Goal: Task Accomplishment & Management: Use online tool/utility

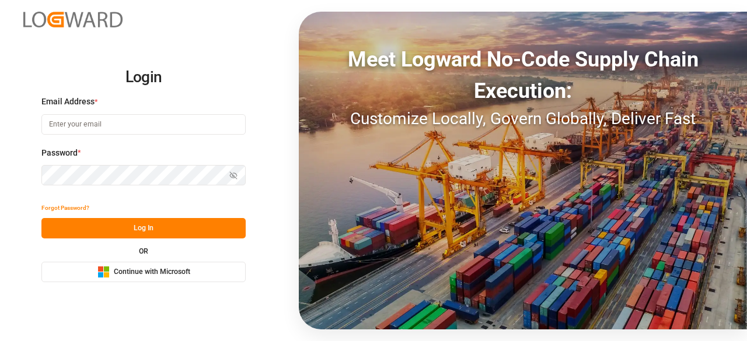
click at [102, 127] on input at bounding box center [143, 124] width 204 height 20
type input "[EMAIL_ADDRESS][PERSON_NAME][DOMAIN_NAME]"
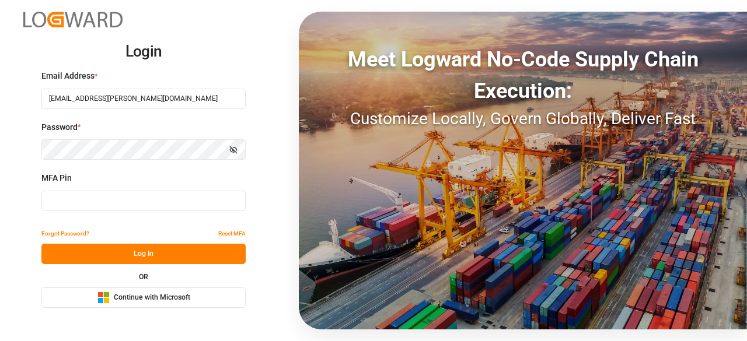
type input "843269"
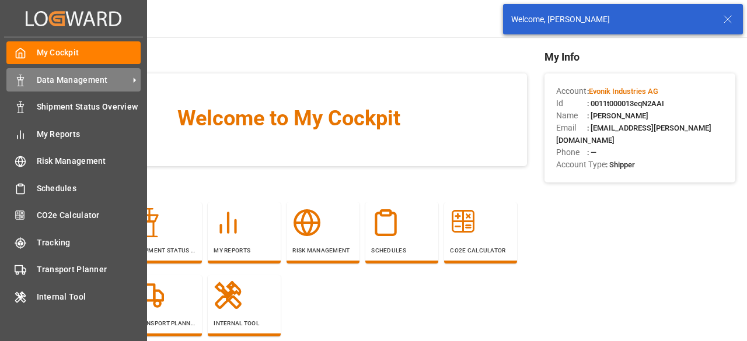
click at [19, 85] on icon at bounding box center [21, 81] width 12 height 12
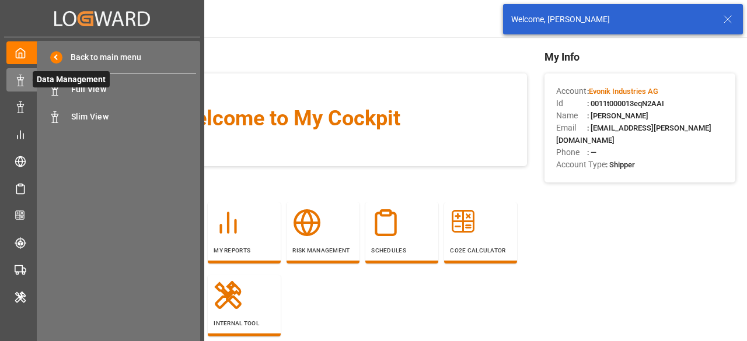
click at [98, 86] on span "Data Management" at bounding box center [71, 79] width 77 height 16
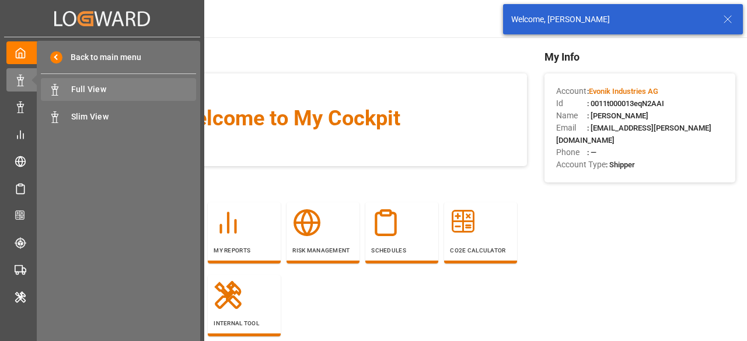
click at [119, 92] on span "Full View" at bounding box center [133, 89] width 125 height 12
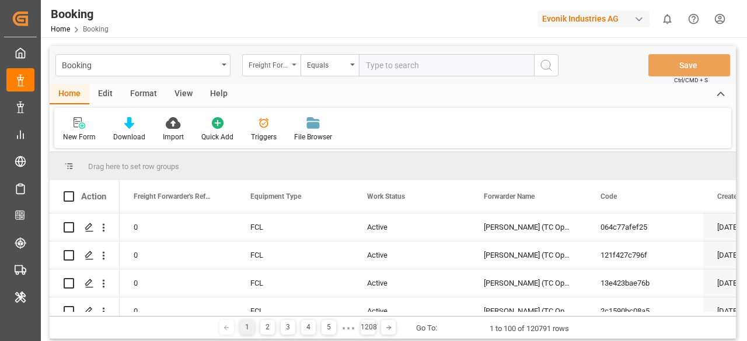
click at [282, 63] on div "Freight Forwarder's Reference No." at bounding box center [269, 63] width 40 height 13
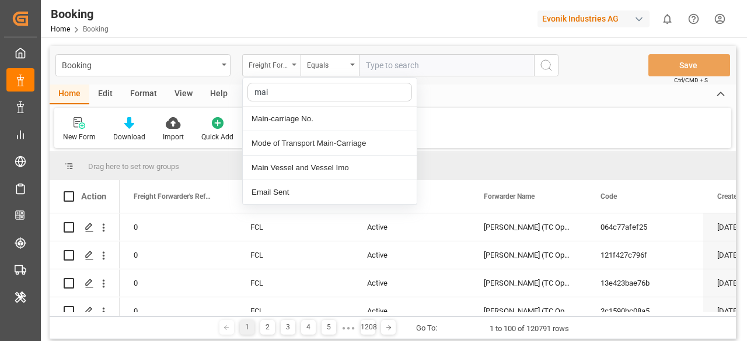
type input "mai"
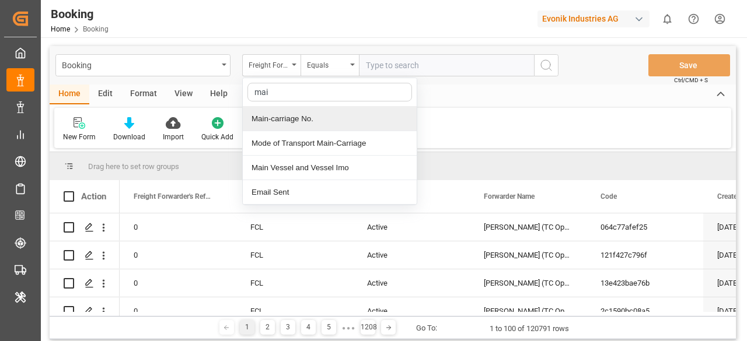
click at [335, 123] on div "Main-carriage No." at bounding box center [330, 119] width 174 height 25
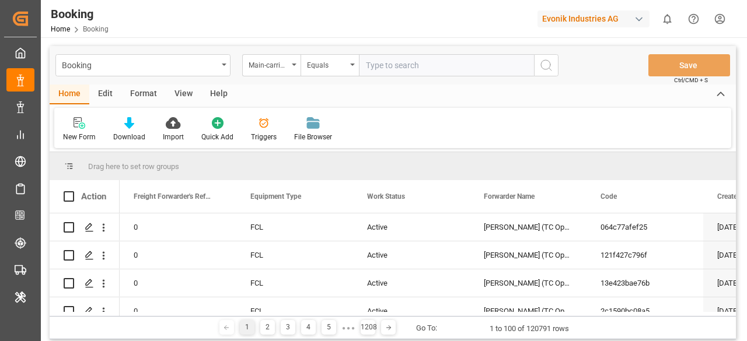
click at [369, 71] on input "text" at bounding box center [446, 65] width 175 height 22
paste input "4006695499"
type input "4006695499"
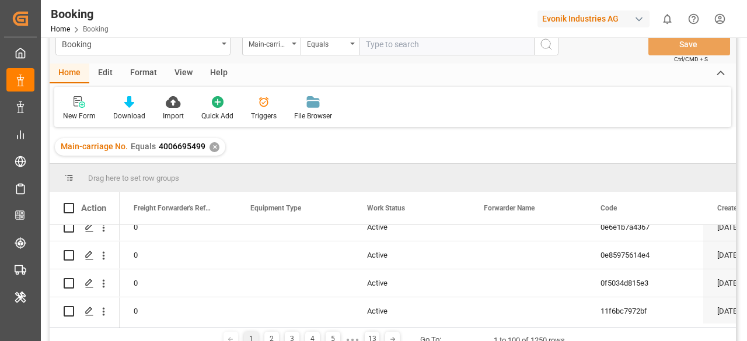
scroll to position [525, 0]
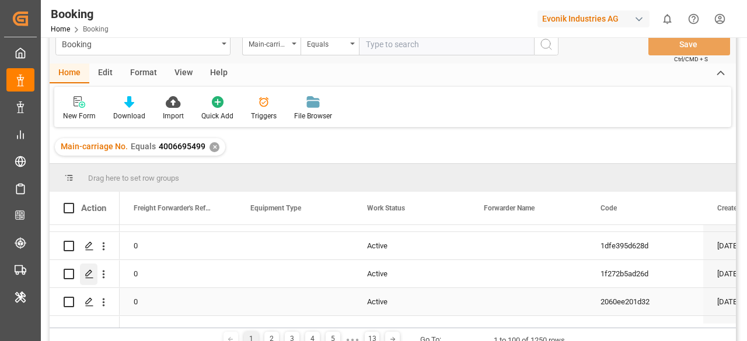
click at [88, 281] on div "Press SPACE to select this row." at bounding box center [89, 275] width 18 height 22
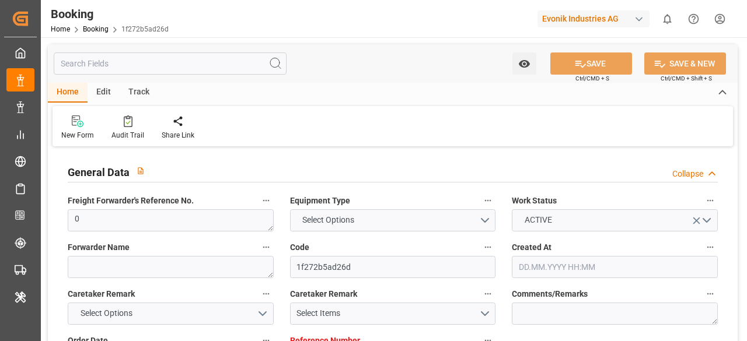
type input "0"
type input "[DATE] 11:44"
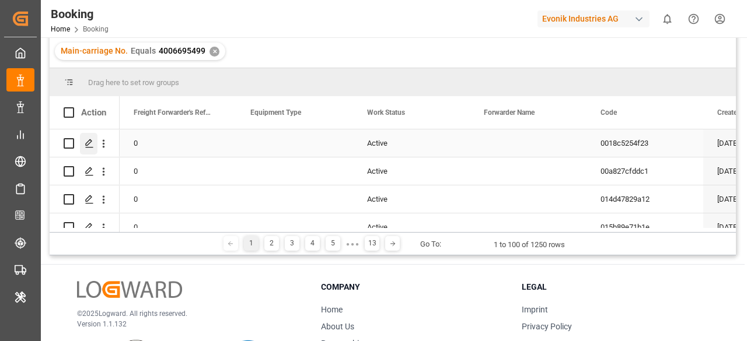
click at [96, 145] on div "Press SPACE to select this row." at bounding box center [89, 144] width 18 height 22
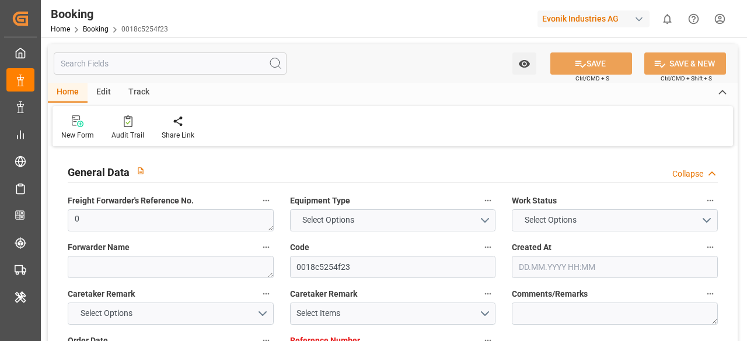
type input "0"
type input "[DATE] 11:44"
click at [86, 33] on link "Booking" at bounding box center [96, 29] width 26 height 8
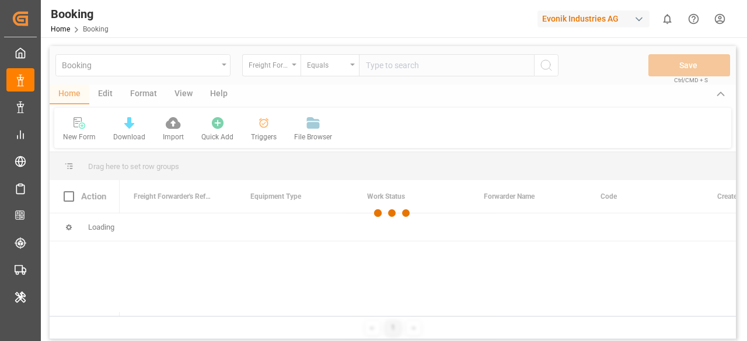
click at [287, 72] on div at bounding box center [393, 213] width 686 height 334
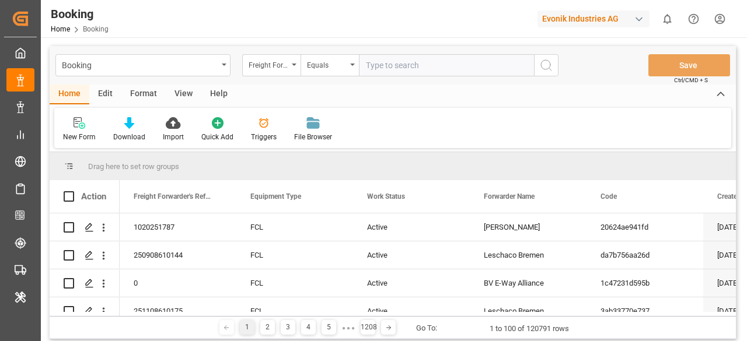
click at [287, 72] on div "Freight Forwarder's Reference No." at bounding box center [271, 65] width 58 height 22
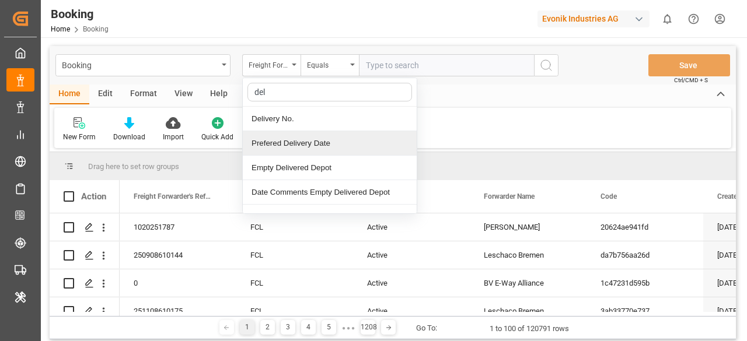
type input "deli"
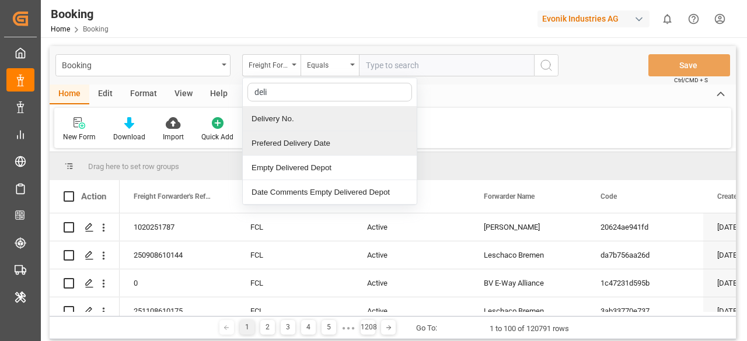
click at [287, 123] on div "Delivery No." at bounding box center [330, 119] width 174 height 25
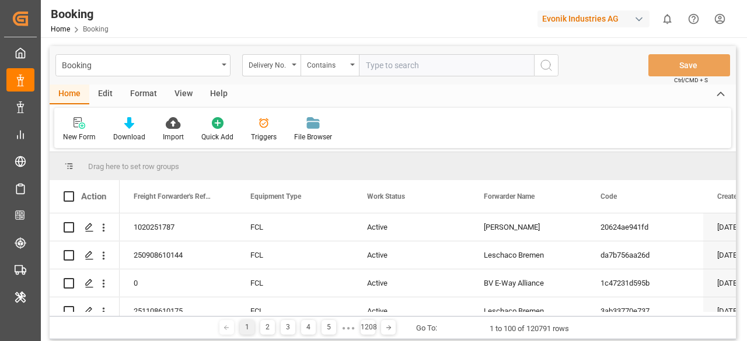
click at [401, 70] on input "text" at bounding box center [446, 65] width 175 height 22
paste input "3011743517"
type input "3011743517"
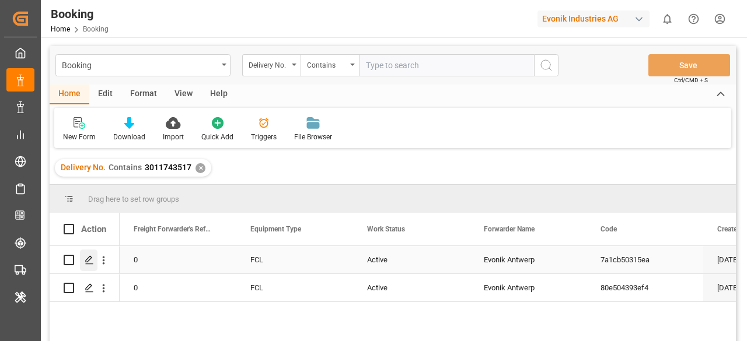
click at [90, 267] on div "Press SPACE to select this row." at bounding box center [89, 261] width 18 height 22
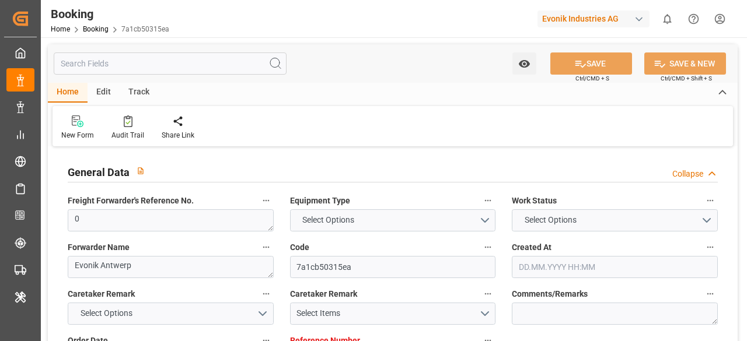
type input "0"
type input "Hapag [PERSON_NAME]"
type input "Hapag Lloyd Aktiengesellschaft"
type input "NLRTM"
type input "THLCH"
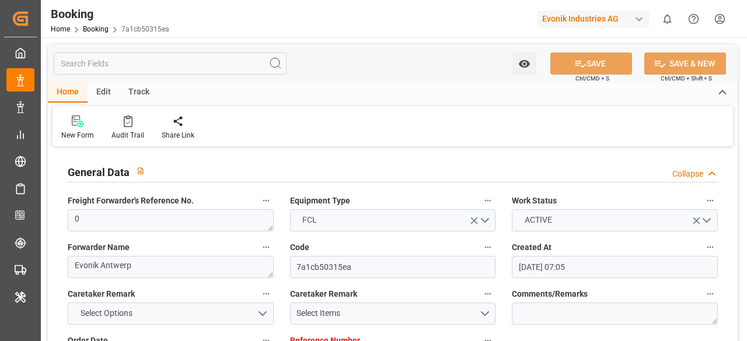
type input "[DATE] 07:05"
type input "[DATE]"
type input "[DATE] 00:00"
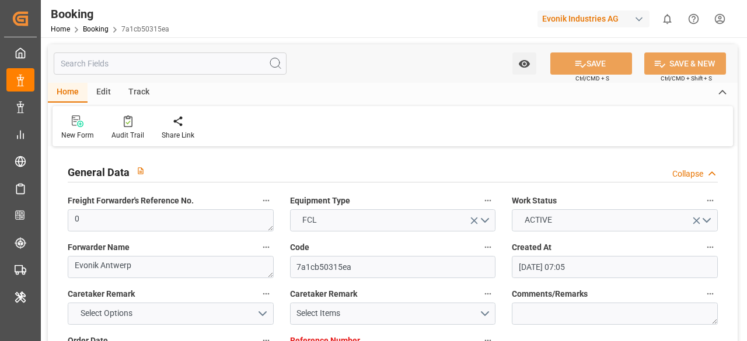
type input "[DATE] 11:44"
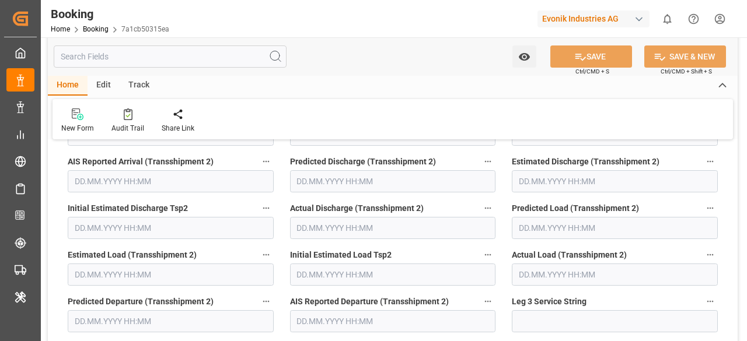
scroll to position [4026, 0]
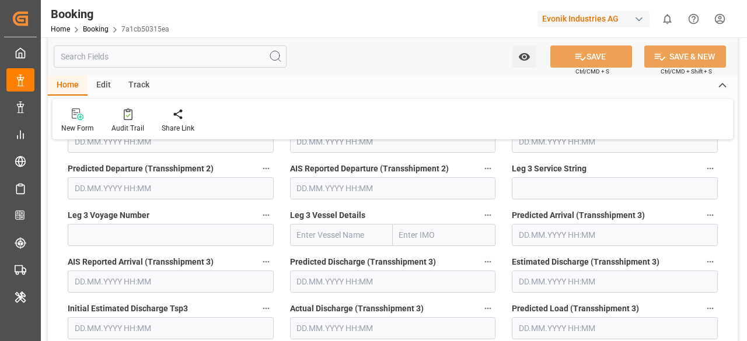
click at [106, 61] on input "text" at bounding box center [170, 57] width 233 height 22
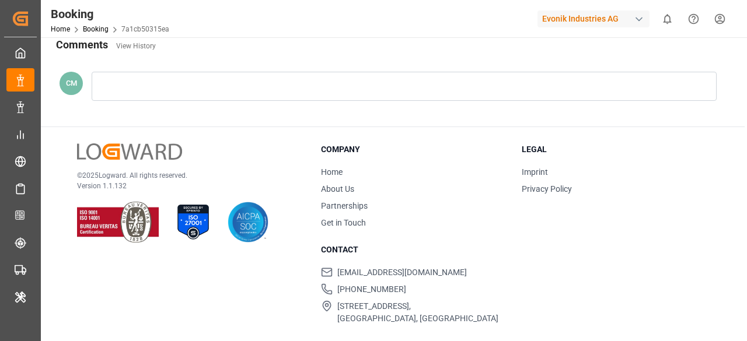
scroll to position [265, 0]
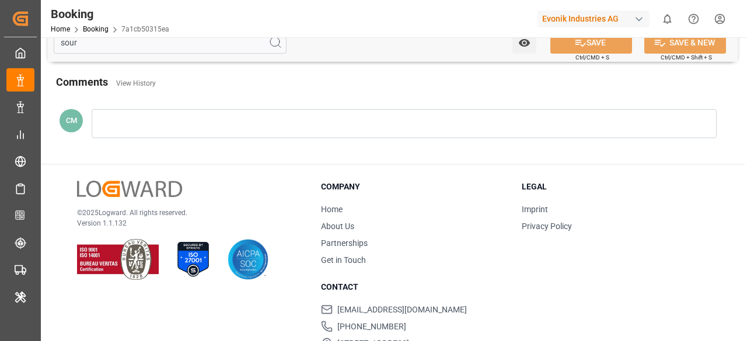
type input "sourc"
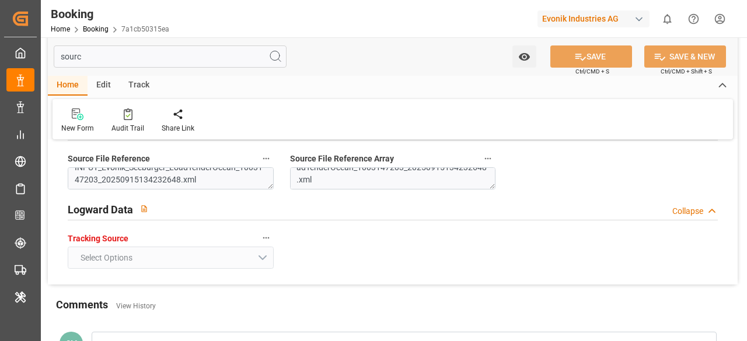
scroll to position [0, 0]
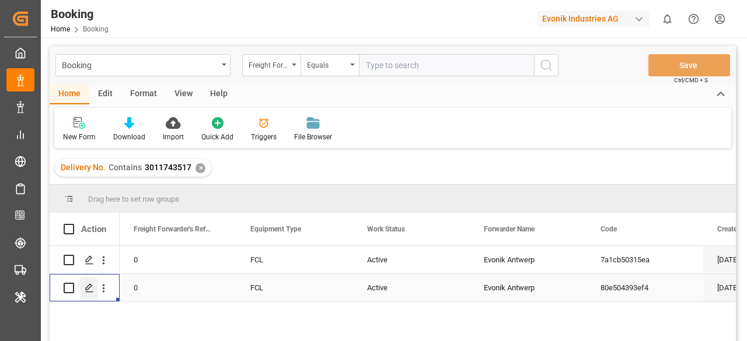
click at [91, 289] on icon "Press SPACE to select this row." at bounding box center [89, 288] width 9 height 9
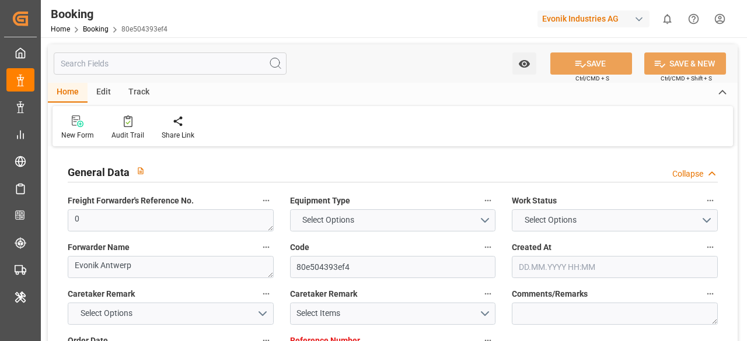
type input "0"
type input "Hapag [PERSON_NAME]"
type input "Hapag Lloyd Aktiengesellschaft"
type input "NLRTM"
type input "THLCH"
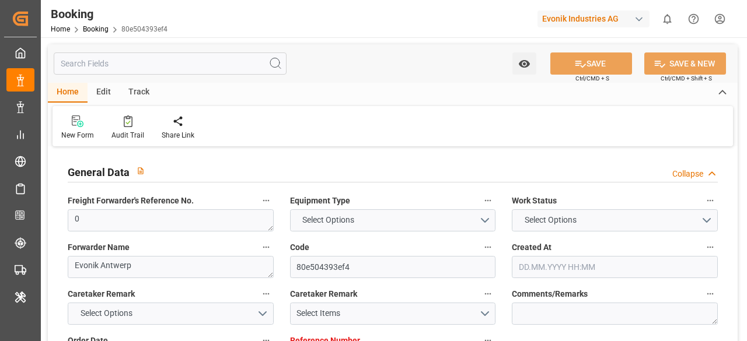
type input "[DATE] 07:05"
type input "[DATE]"
type input "[DATE] 00:00"
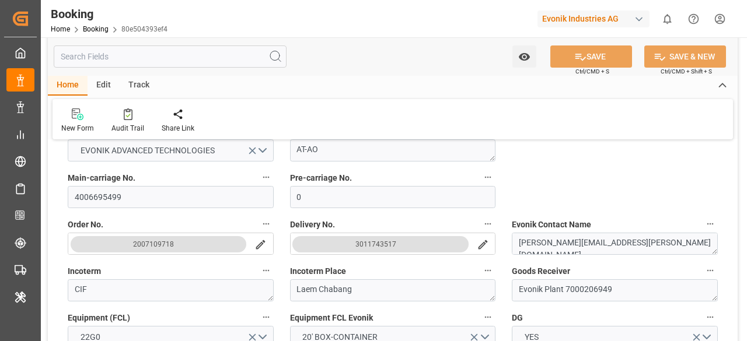
scroll to position [292, 0]
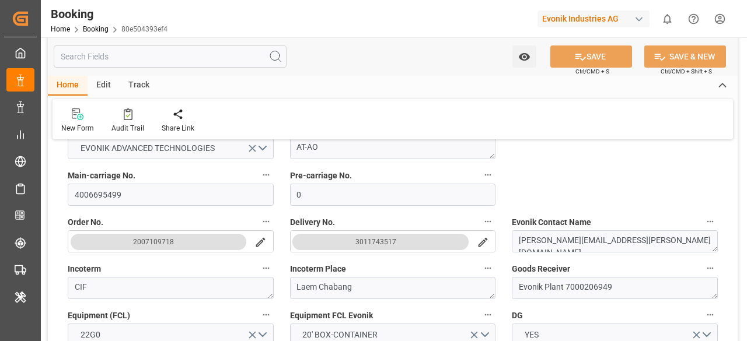
click at [485, 240] on icon "search button" at bounding box center [482, 242] width 9 height 9
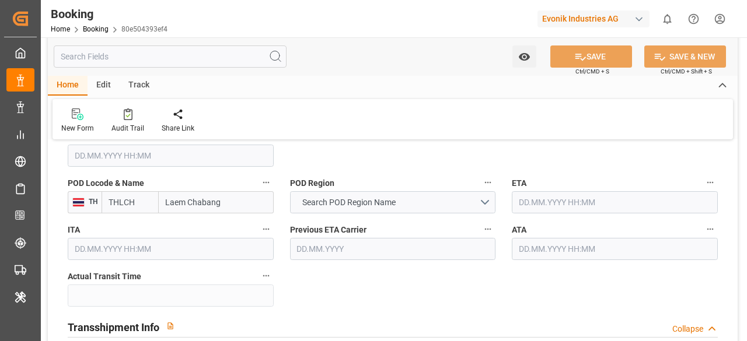
scroll to position [1400, 0]
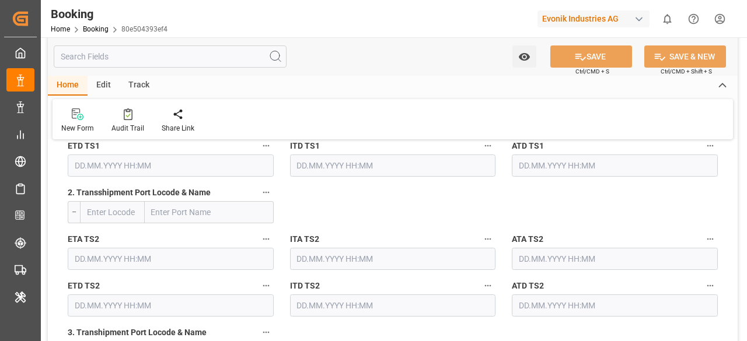
click at [94, 57] on input "text" at bounding box center [170, 57] width 233 height 22
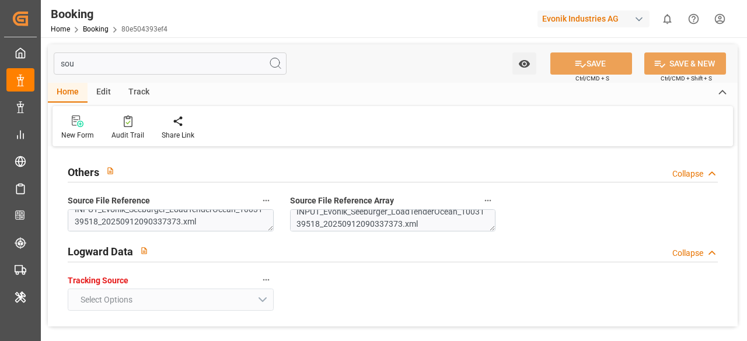
scroll to position [9, 0]
type input "sou"
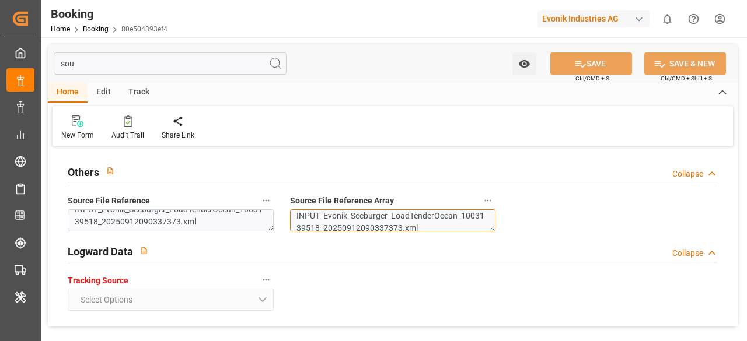
scroll to position [0, 0]
drag, startPoint x: 417, startPoint y: 222, endPoint x: 289, endPoint y: 212, distance: 128.2
click at [289, 212] on div "Source File Reference Array INPUT_Evonik_Seeburger_LoadTenderOcean_1003139518_2…" at bounding box center [393, 212] width 222 height 47
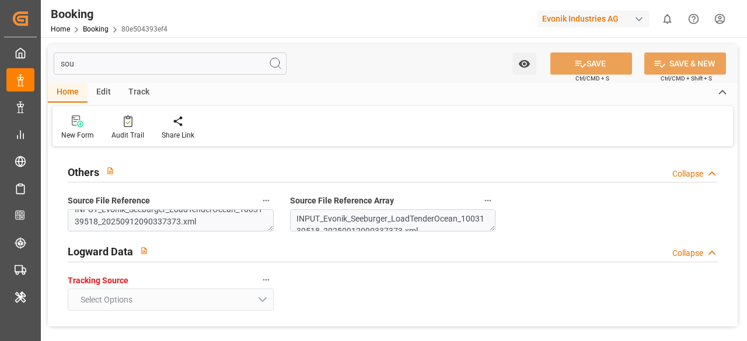
click at [274, 242] on div "Logward Data Collapse" at bounding box center [393, 251] width 650 height 22
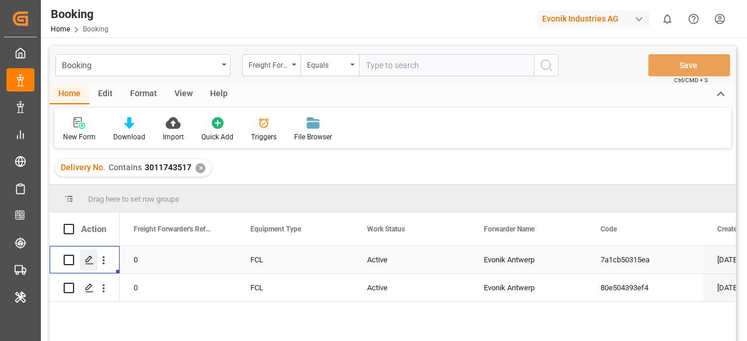
click at [90, 265] on icon "Press SPACE to select this row." at bounding box center [89, 260] width 9 height 9
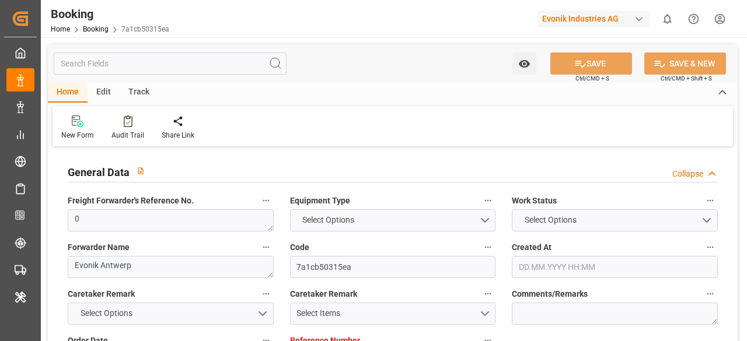
click at [125, 61] on input "text" at bounding box center [170, 64] width 233 height 22
type input "0"
type input "Hapag [PERSON_NAME]"
type input "Hapag Lloyd Aktiengesellschaft"
type input "NLRTM"
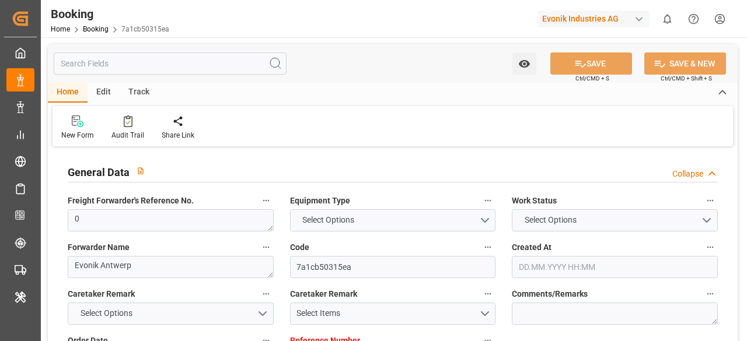
type input "THLCH"
type input "[DATE] 07:05"
type input "[DATE]"
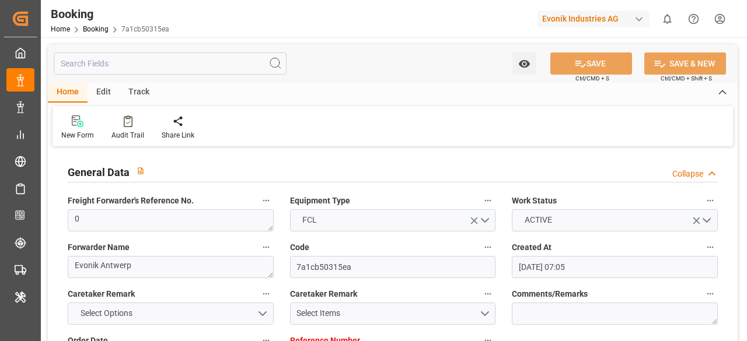
type input "[DATE] 00:00"
type input "[DATE] 11:44"
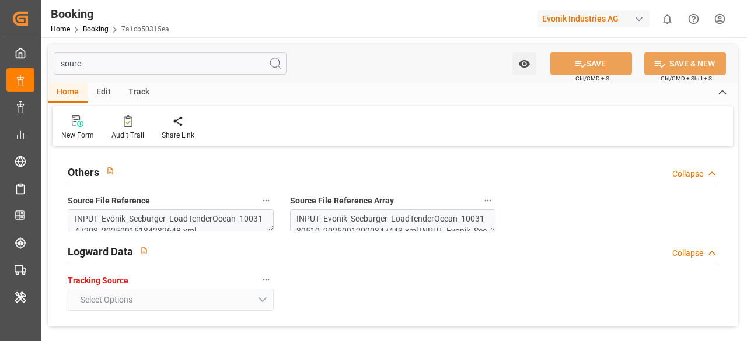
type input "source"
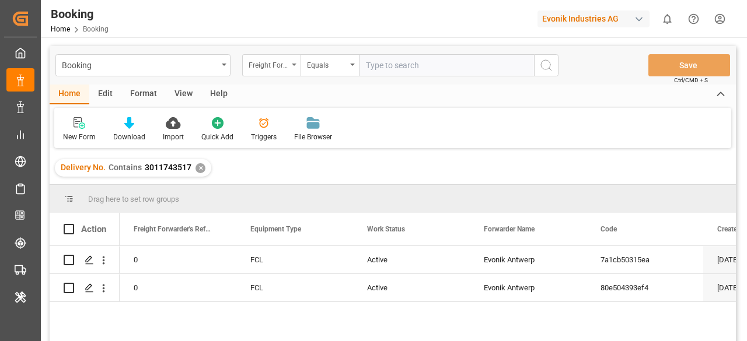
click at [296, 67] on div "Freight Forwarder's Reference No." at bounding box center [271, 65] width 58 height 22
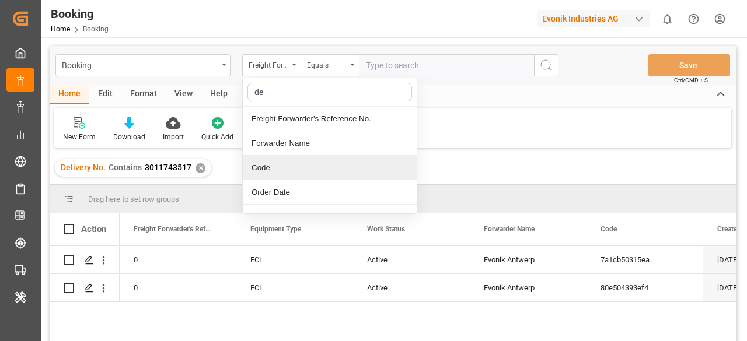
type input "de"
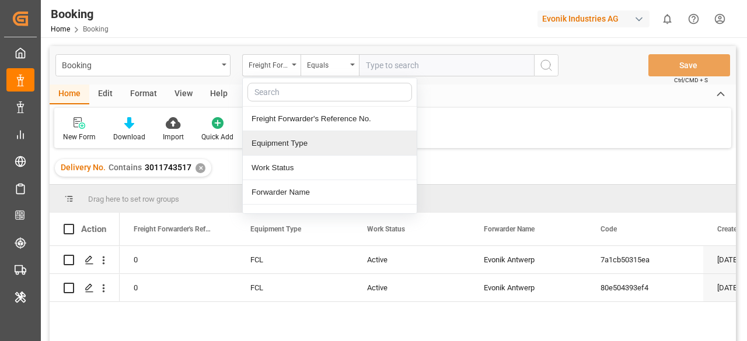
click at [445, 138] on div "New Form Download Import Quick Add Triggers File Browser" at bounding box center [392, 128] width 677 height 40
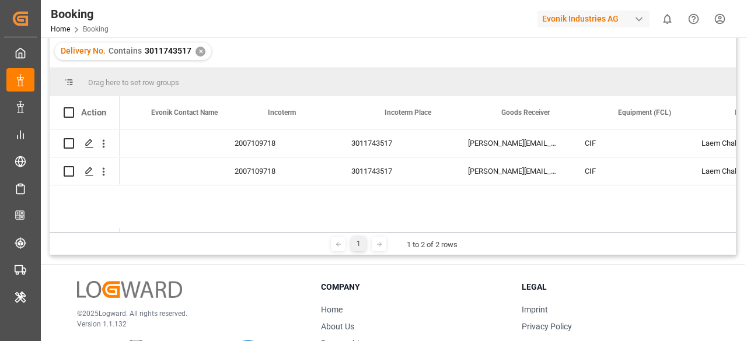
scroll to position [0, 2029]
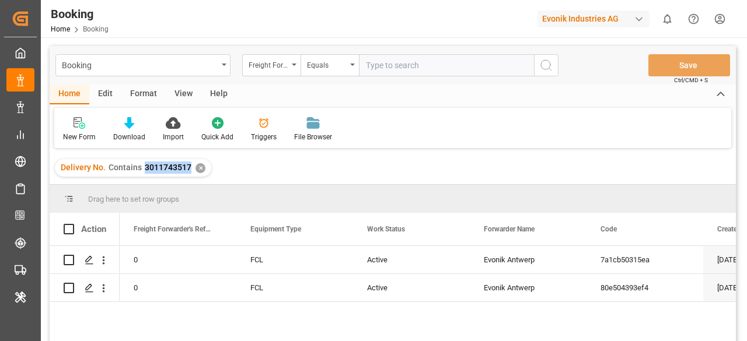
drag, startPoint x: 142, startPoint y: 168, endPoint x: 190, endPoint y: 166, distance: 47.9
click at [190, 166] on div "Delivery No. Contains 3011743517 ✕" at bounding box center [133, 168] width 156 height 18
copy span "3011743517"
